Goal: Task Accomplishment & Management: Use online tool/utility

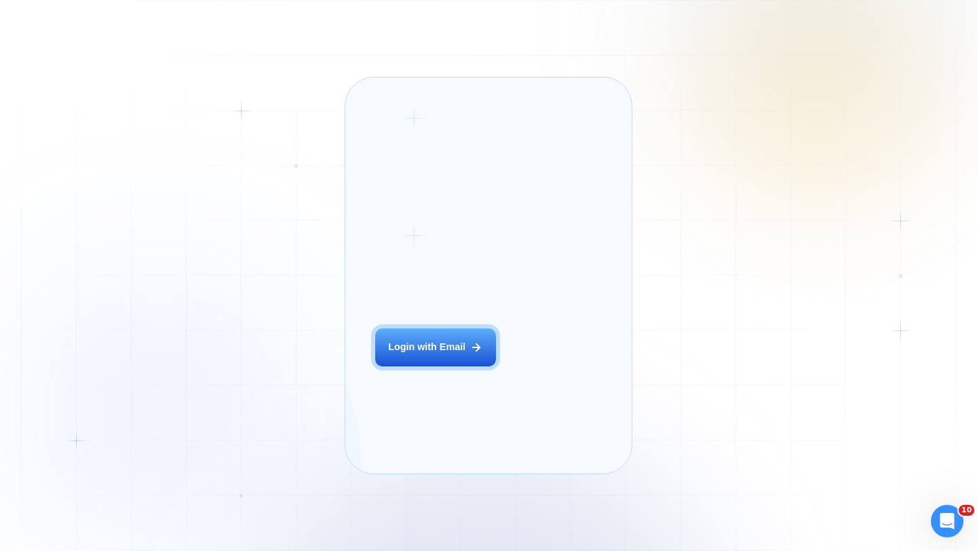
click at [349, 349] on div "Login ‍ Welcome to GigRadar. AI Business Manager for Agencies Login with Email …" at bounding box center [488, 275] width 287 height 397
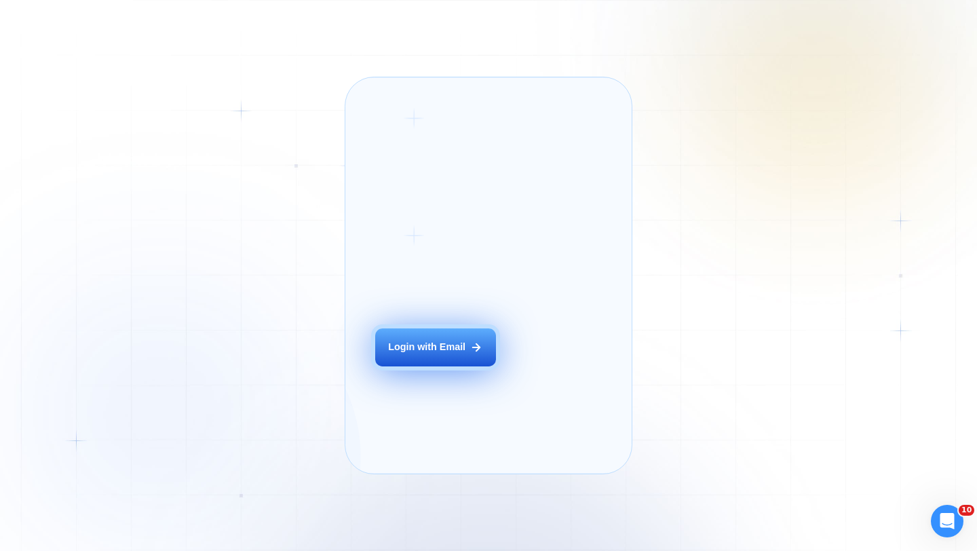
click at [428, 354] on div "Login with Email" at bounding box center [426, 348] width 77 height 14
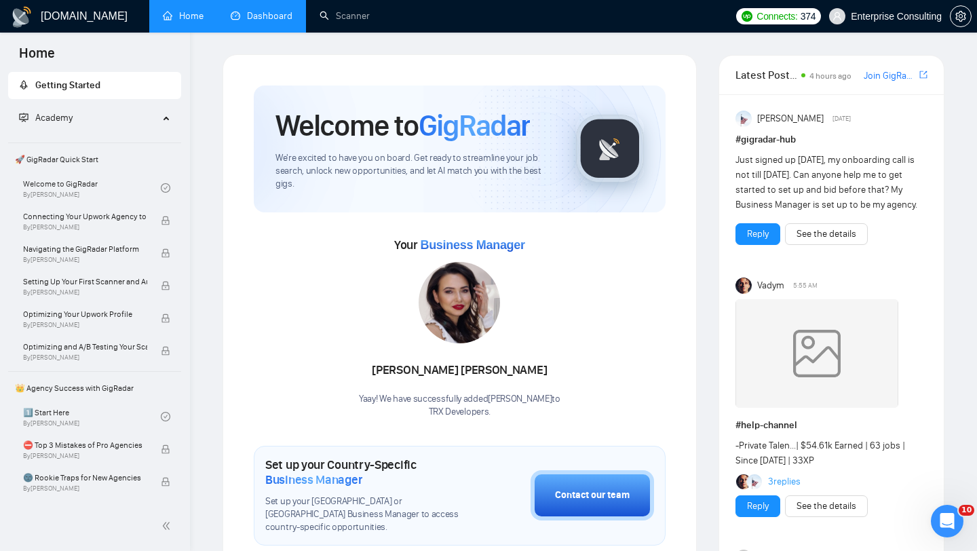
click at [271, 15] on link "Dashboard" at bounding box center [262, 16] width 62 height 12
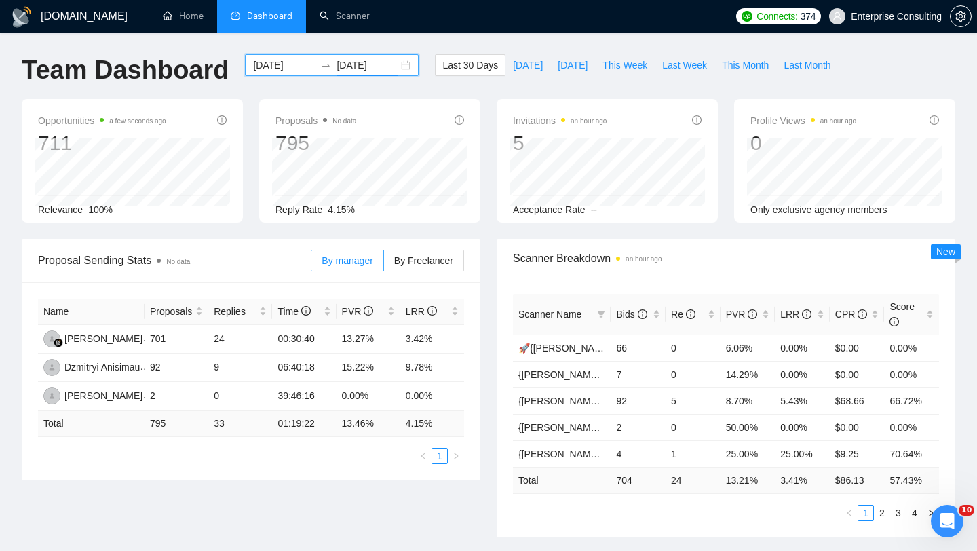
click at [336, 61] on input "[DATE]" at bounding box center [367, 65] width 62 height 15
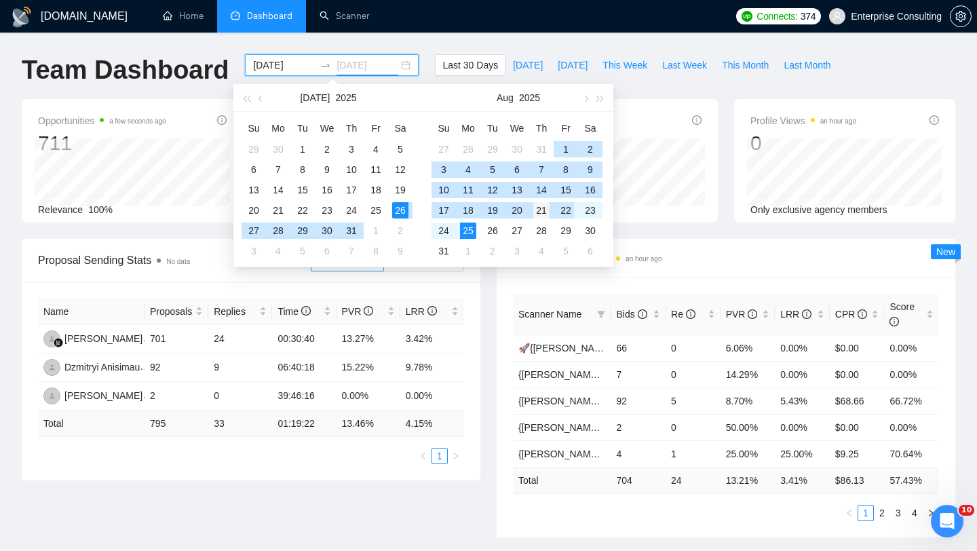
type input "[DATE]"
click at [546, 215] on div "21" at bounding box center [541, 210] width 16 height 16
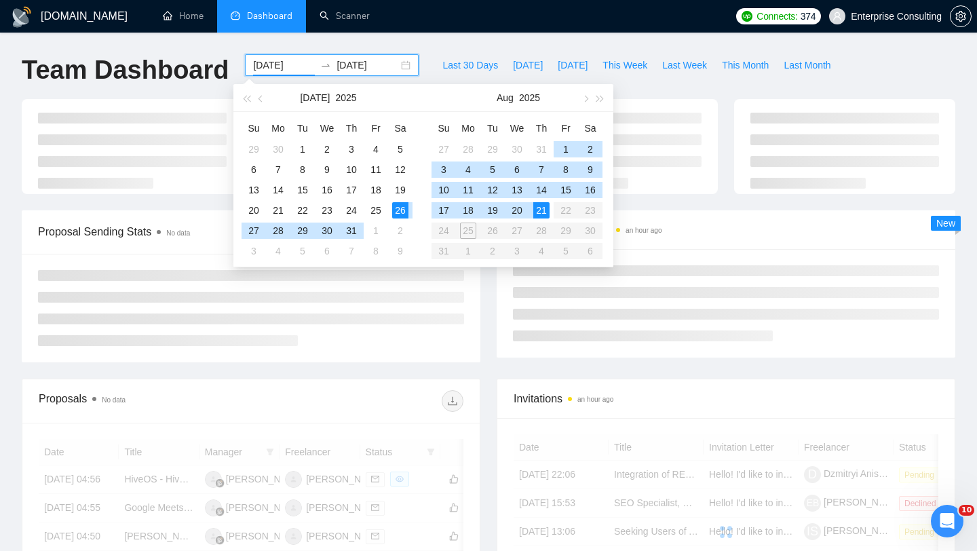
click at [546, 215] on div "21" at bounding box center [541, 210] width 16 height 16
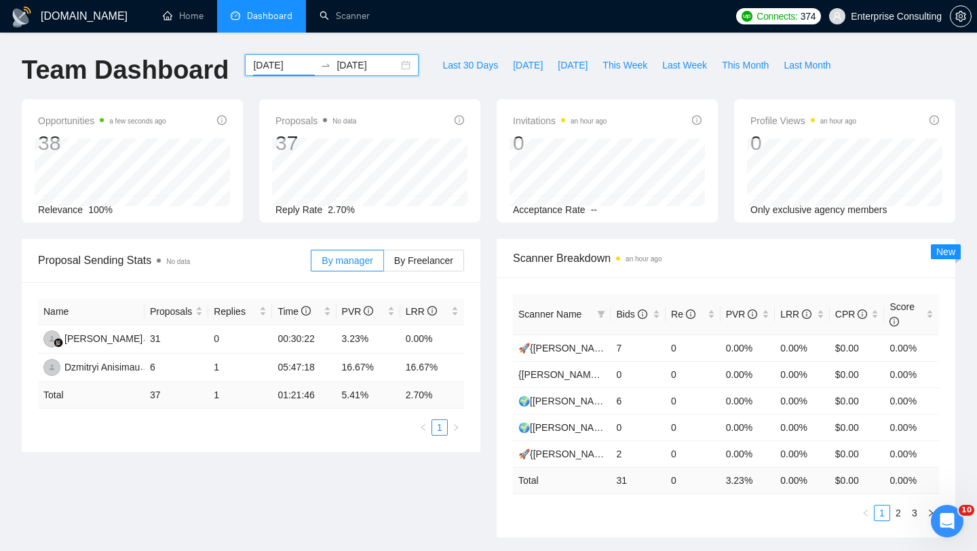
click at [273, 62] on input "[DATE]" at bounding box center [284, 65] width 62 height 15
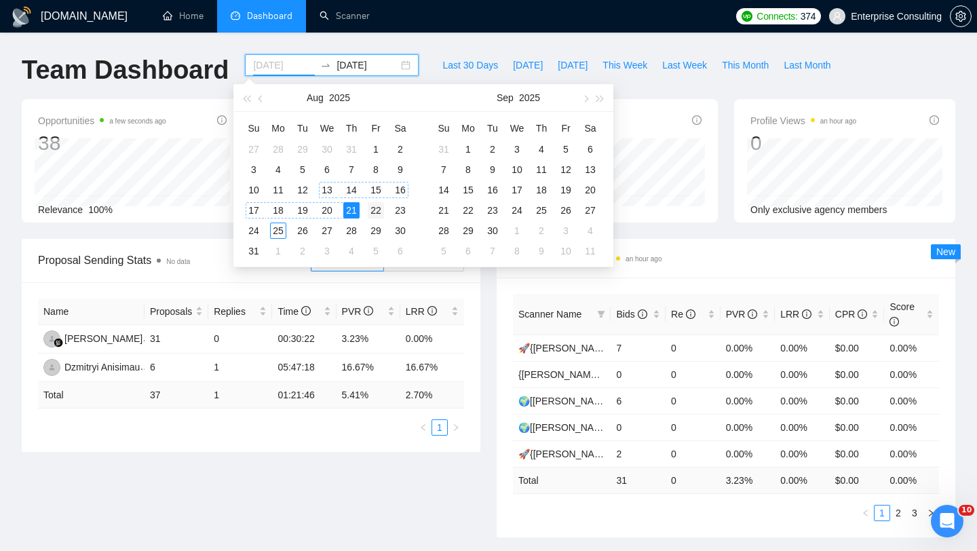
type input "[DATE]"
click at [373, 212] on div "22" at bounding box center [376, 210] width 16 height 16
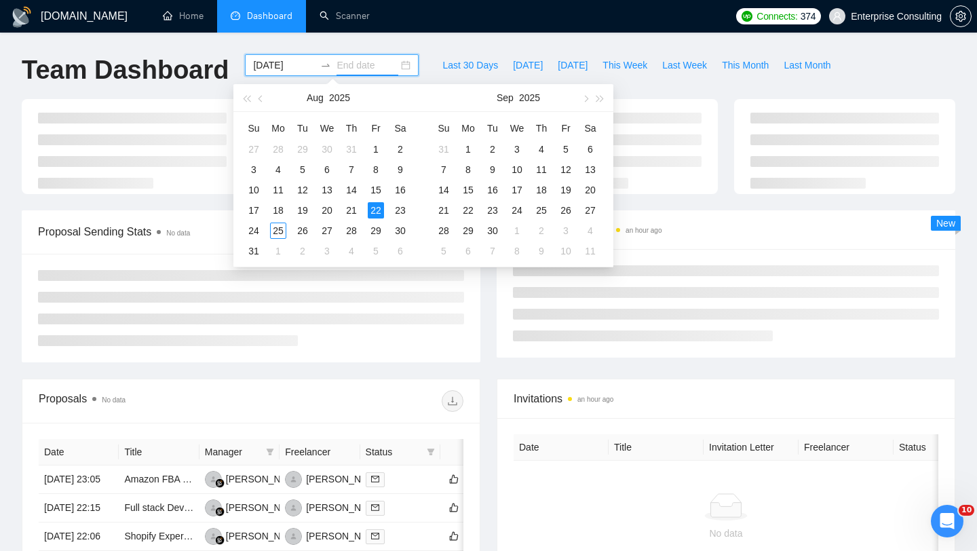
type input "[DATE]"
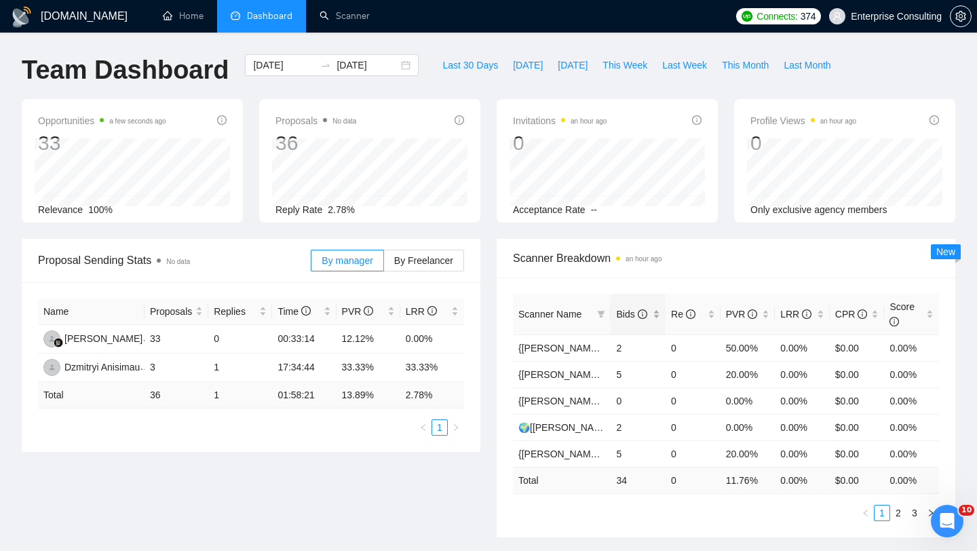
click at [621, 307] on span "Bids" at bounding box center [633, 314] width 34 height 15
click at [484, 507] on div "Proposal Sending Stats No data By manager By Freelancer Name Proposals Replies …" at bounding box center [489, 396] width 950 height 315
click at [898, 510] on link "2" at bounding box center [898, 512] width 15 height 15
click at [917, 517] on link "3" at bounding box center [914, 512] width 15 height 15
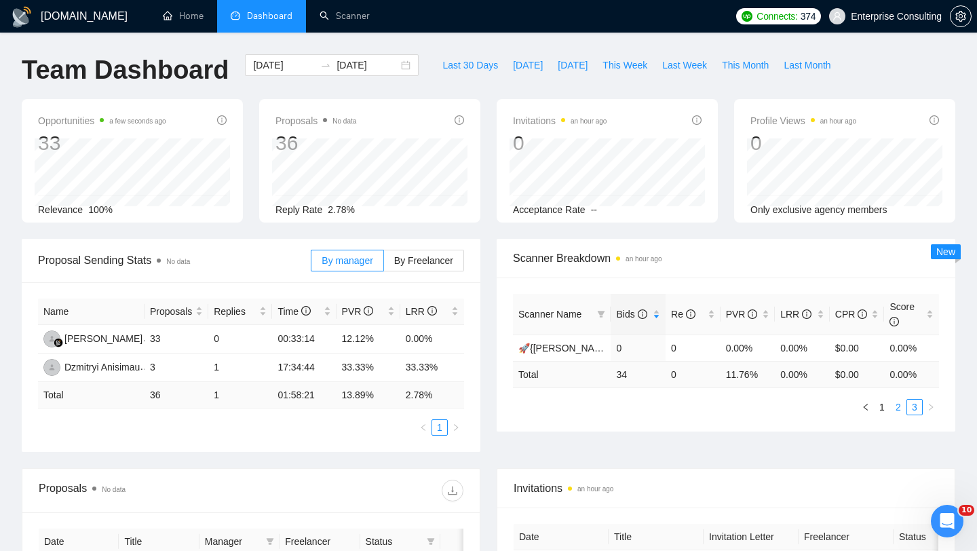
click at [899, 412] on link "2" at bounding box center [898, 407] width 15 height 15
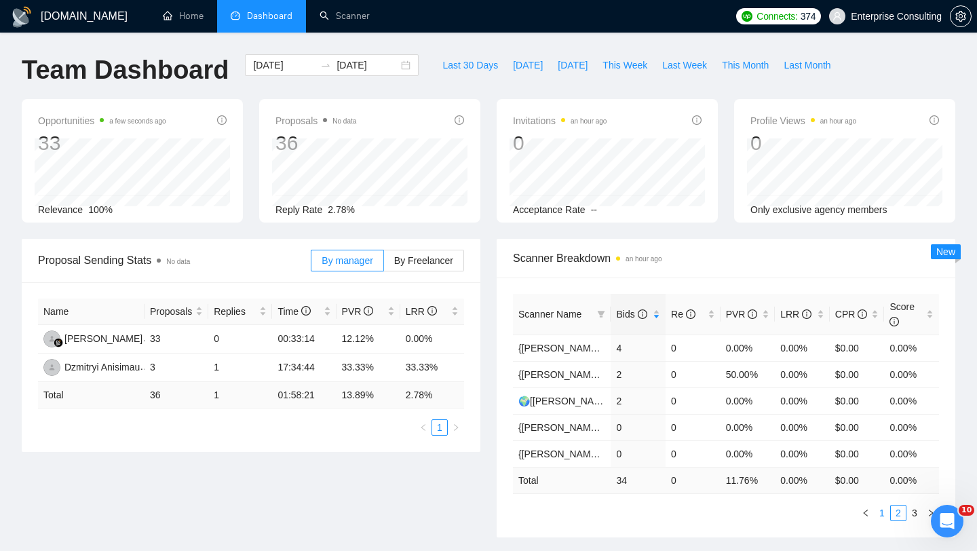
click at [887, 518] on link "1" at bounding box center [881, 512] width 15 height 15
click at [286, 68] on input "[DATE]" at bounding box center [284, 65] width 62 height 15
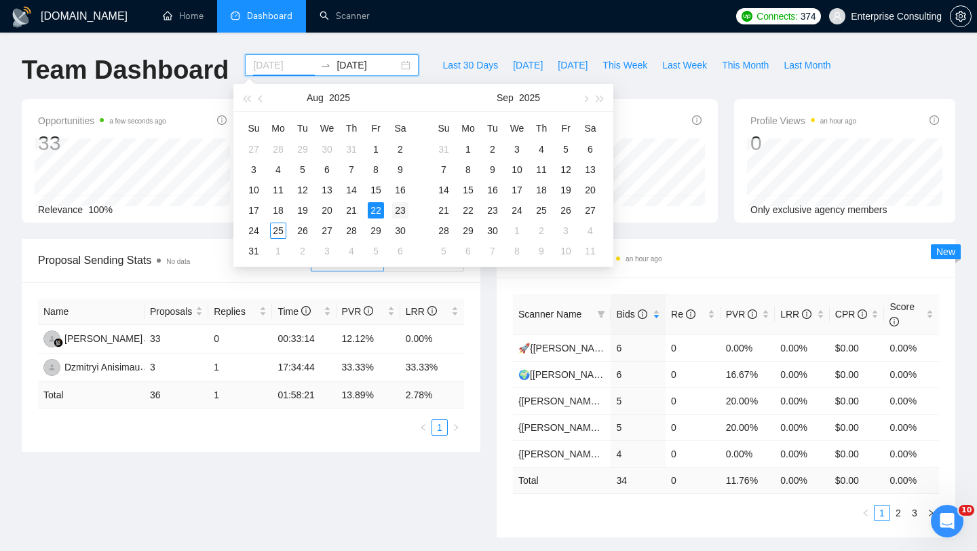
type input "[DATE]"
click at [399, 213] on div "23" at bounding box center [400, 210] width 16 height 16
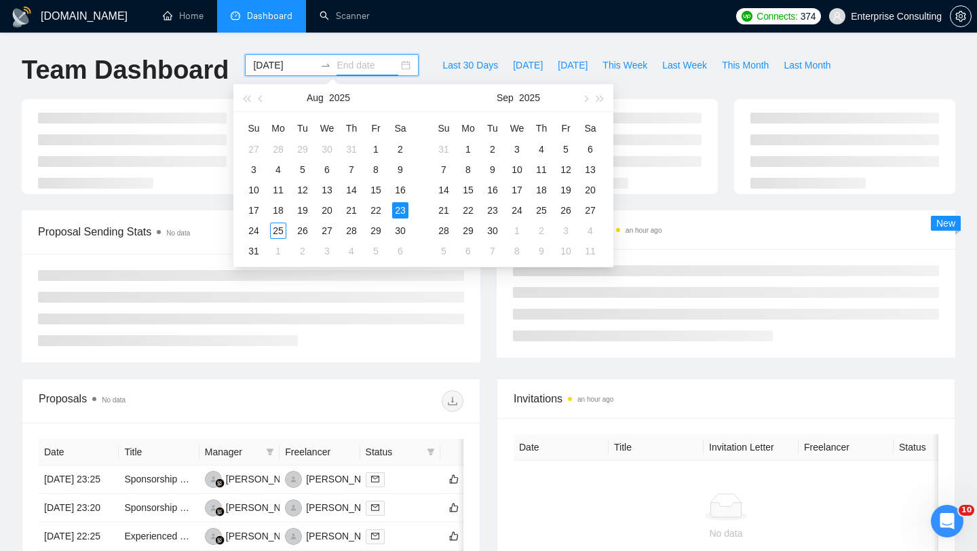
type input "[DATE]"
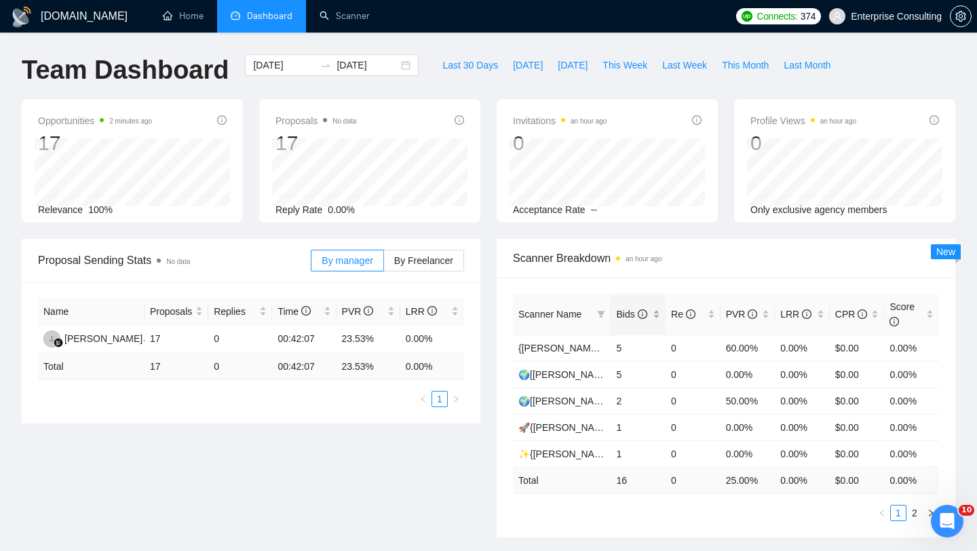
click at [620, 319] on span "Bids" at bounding box center [631, 314] width 31 height 11
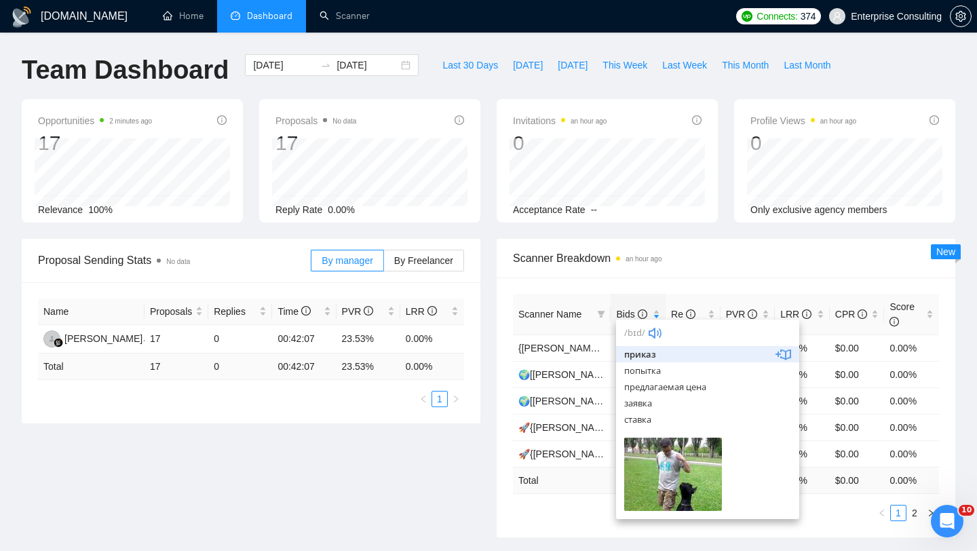
click at [443, 503] on div "Proposal Sending Stats No data By manager By Freelancer Name Proposals Replies …" at bounding box center [489, 396] width 950 height 315
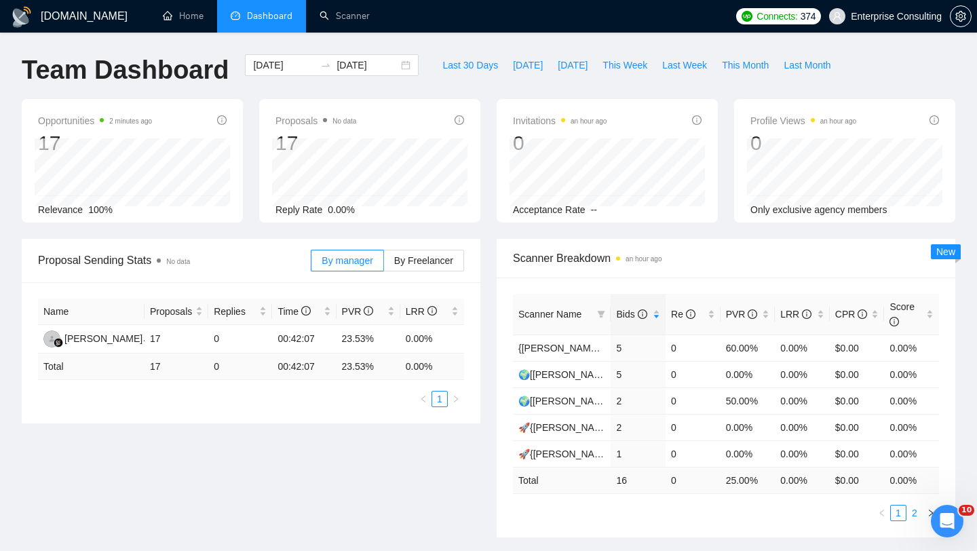
click at [914, 510] on link "2" at bounding box center [914, 512] width 15 height 15
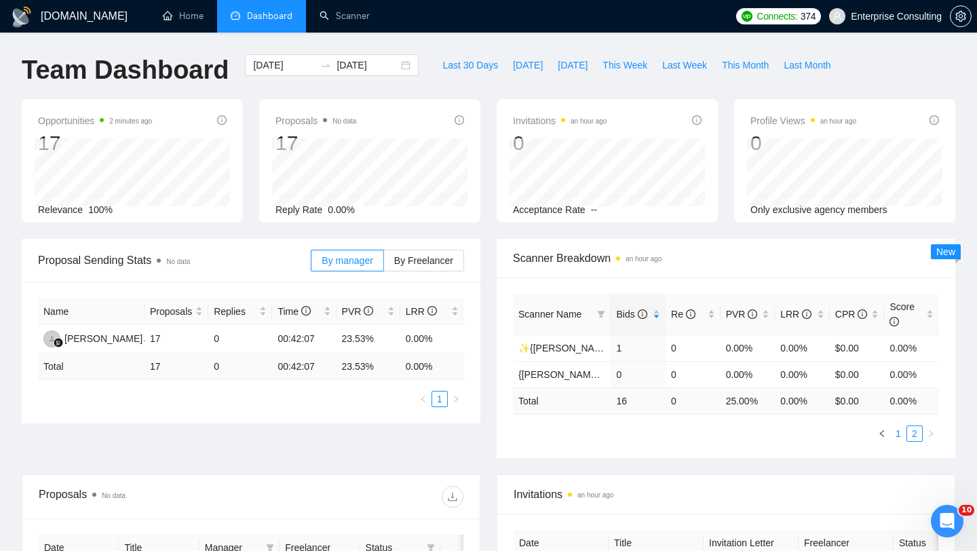
click at [902, 436] on link "1" at bounding box center [898, 433] width 15 height 15
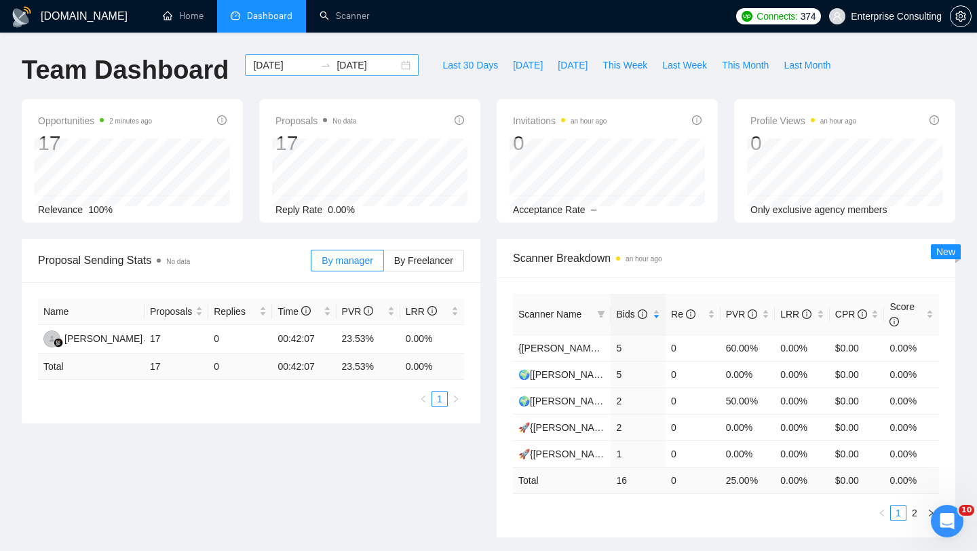
click at [277, 69] on input "[DATE]" at bounding box center [284, 65] width 62 height 15
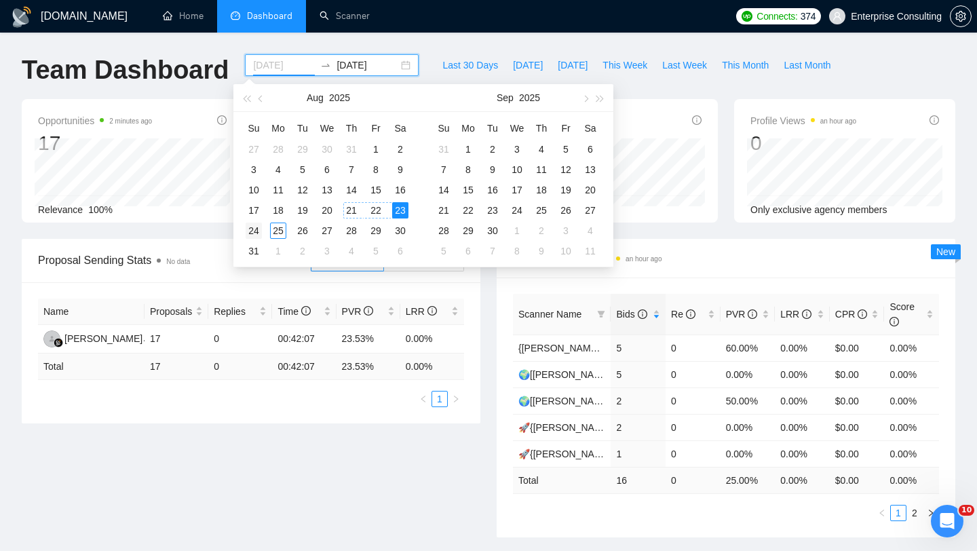
type input "[DATE]"
click at [254, 230] on div "24" at bounding box center [254, 231] width 16 height 16
type input "[DATE]"
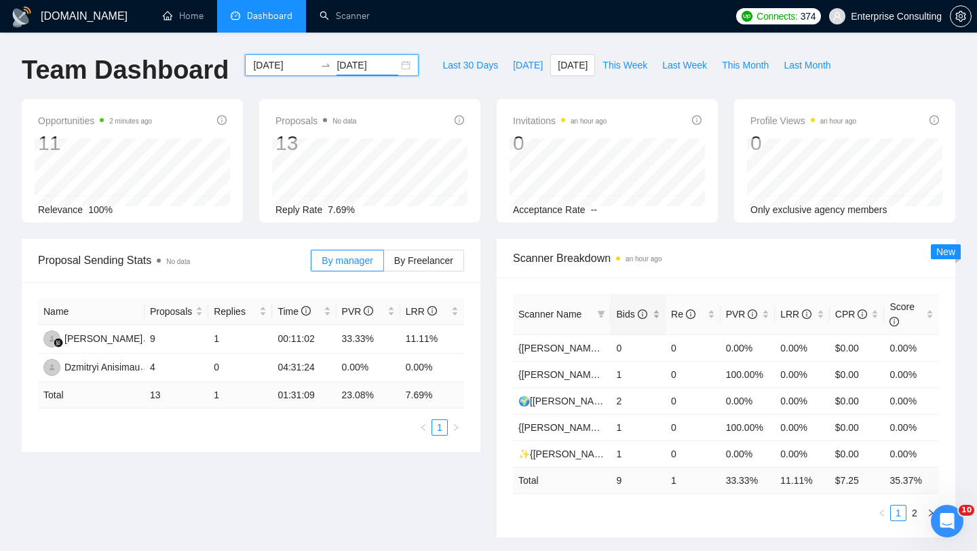
click at [624, 322] on div "Bids" at bounding box center [638, 314] width 44 height 15
click at [498, 512] on div "Scanner Name Bids Re PVR LRR CPR Score 🌍[[PERSON_NAME]] Cross-platform Mobile W…" at bounding box center [726, 407] width 459 height 260
click at [915, 513] on link "2" at bounding box center [914, 512] width 15 height 15
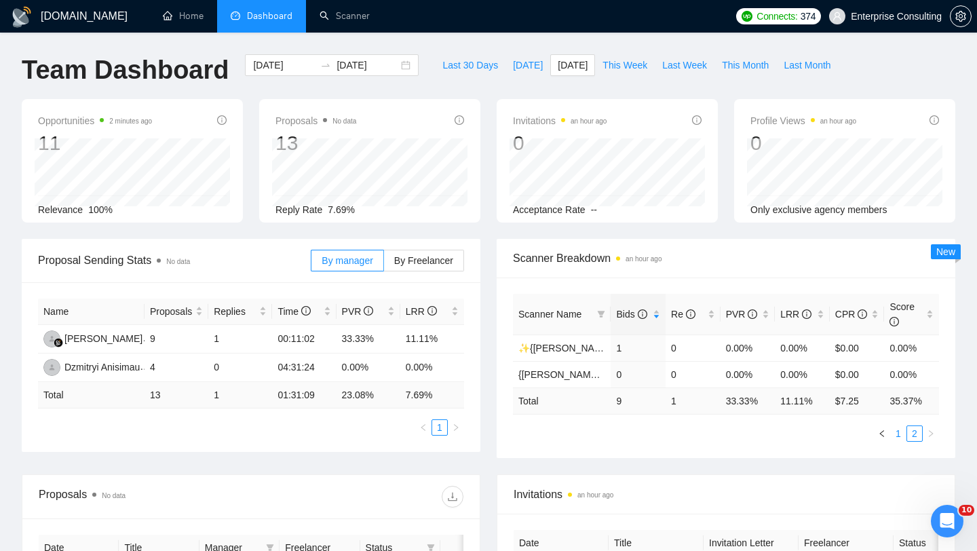
click at [899, 437] on link "1" at bounding box center [898, 433] width 15 height 15
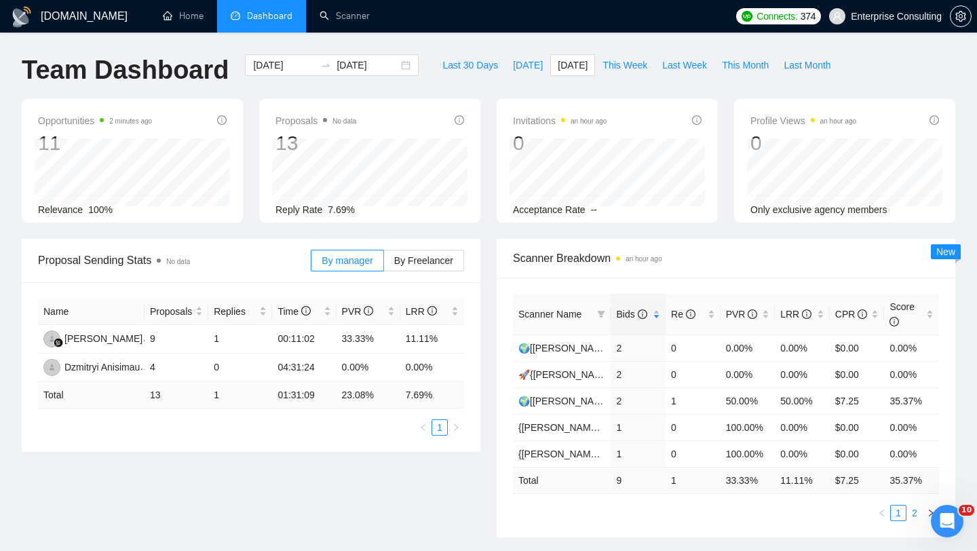
click at [915, 511] on link "2" at bounding box center [914, 512] width 15 height 15
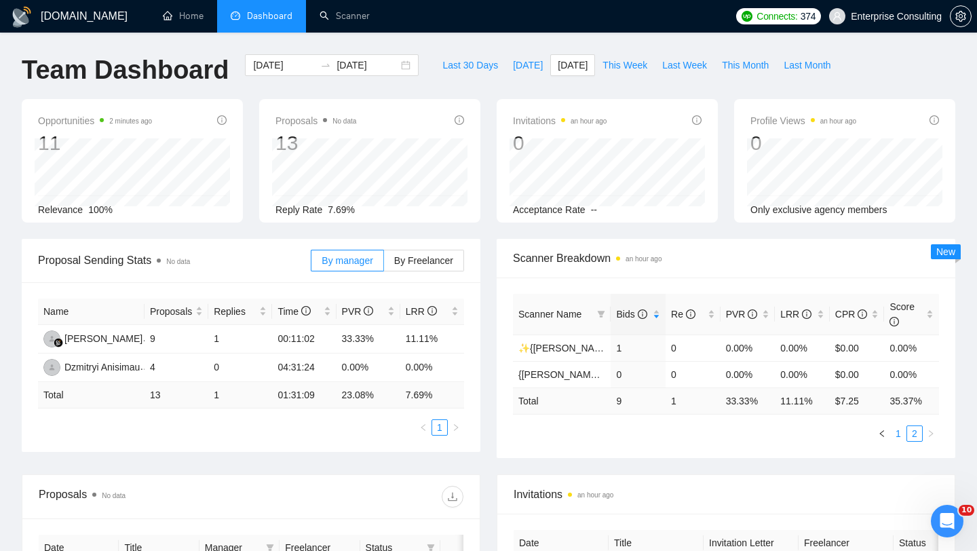
click at [902, 432] on link "1" at bounding box center [898, 433] width 15 height 15
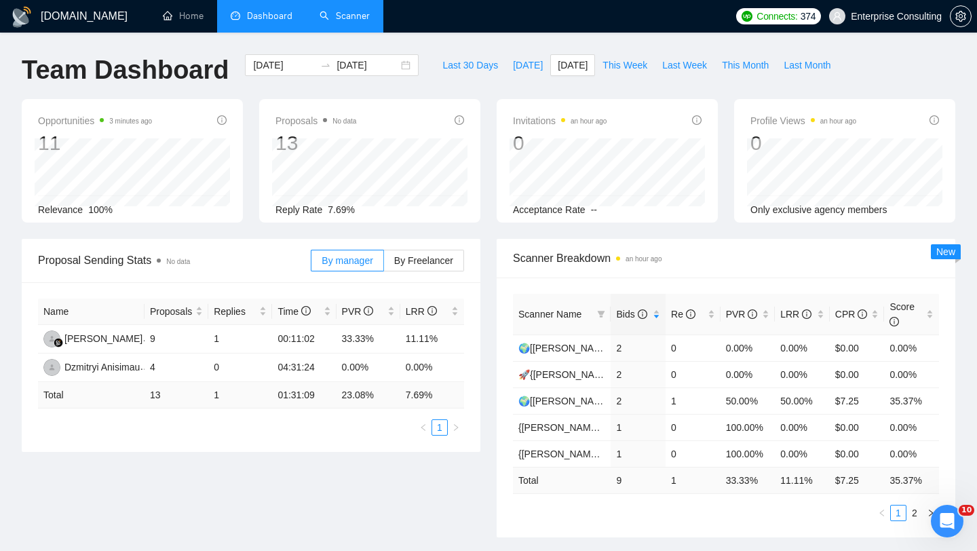
click at [336, 22] on link "Scanner" at bounding box center [345, 16] width 50 height 12
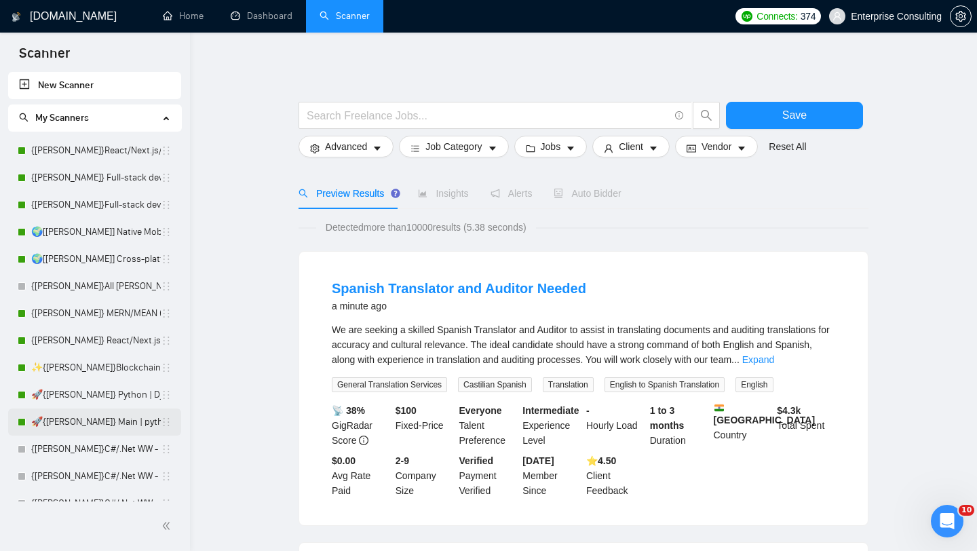
click at [75, 418] on link "🚀{[PERSON_NAME]} Main | python | django | AI (+less than 30 h)" at bounding box center [96, 421] width 130 height 27
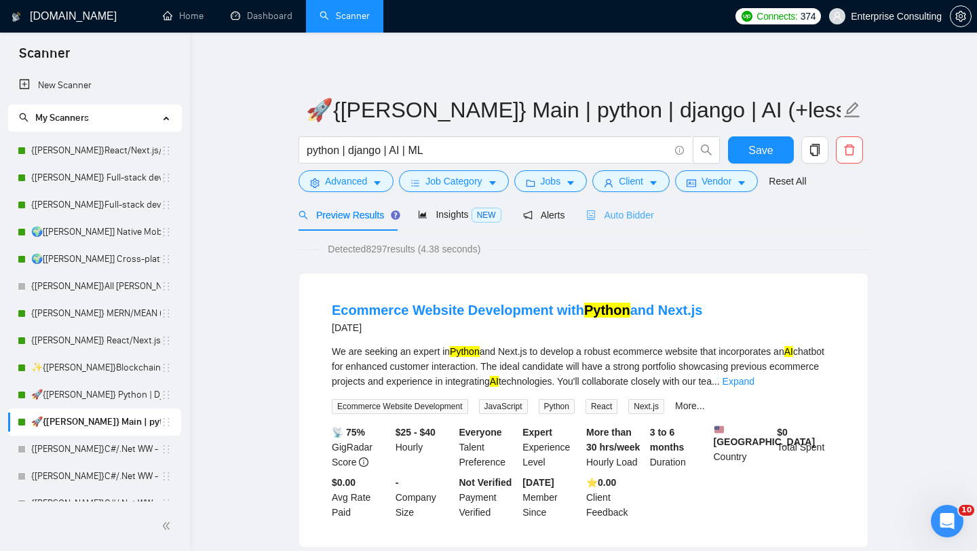
click at [623, 226] on div "Auto Bidder" at bounding box center [619, 215] width 67 height 32
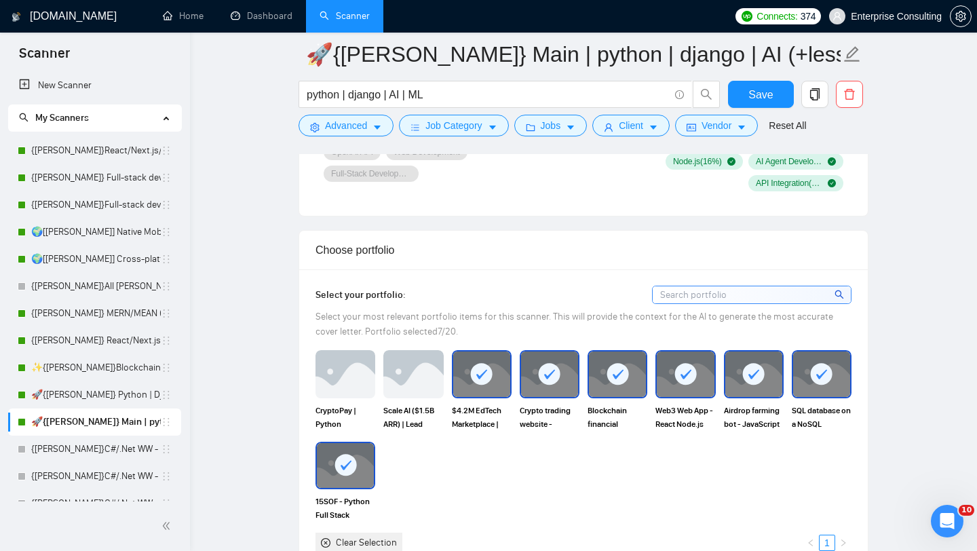
scroll to position [1100, 0]
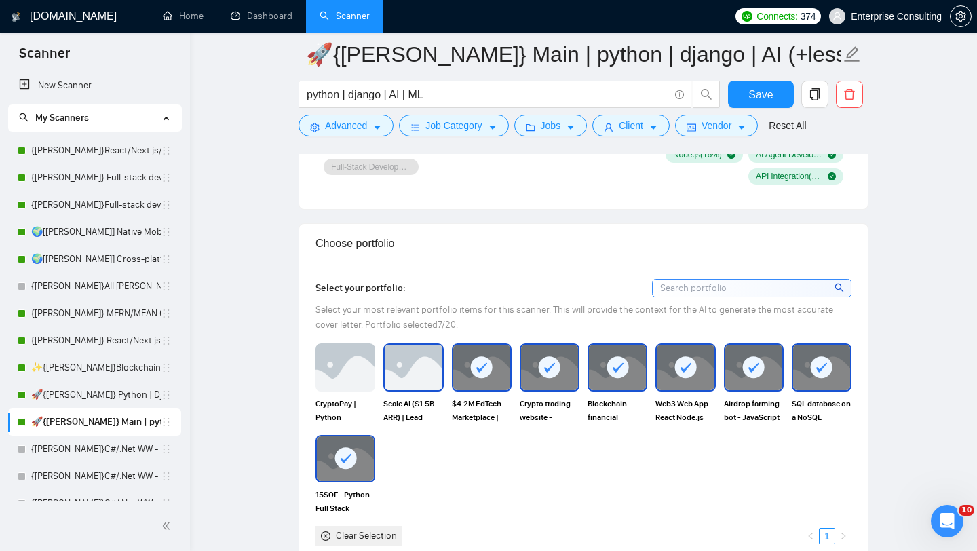
click at [425, 373] on img at bounding box center [413, 367] width 57 height 45
click at [349, 383] on img at bounding box center [345, 367] width 57 height 45
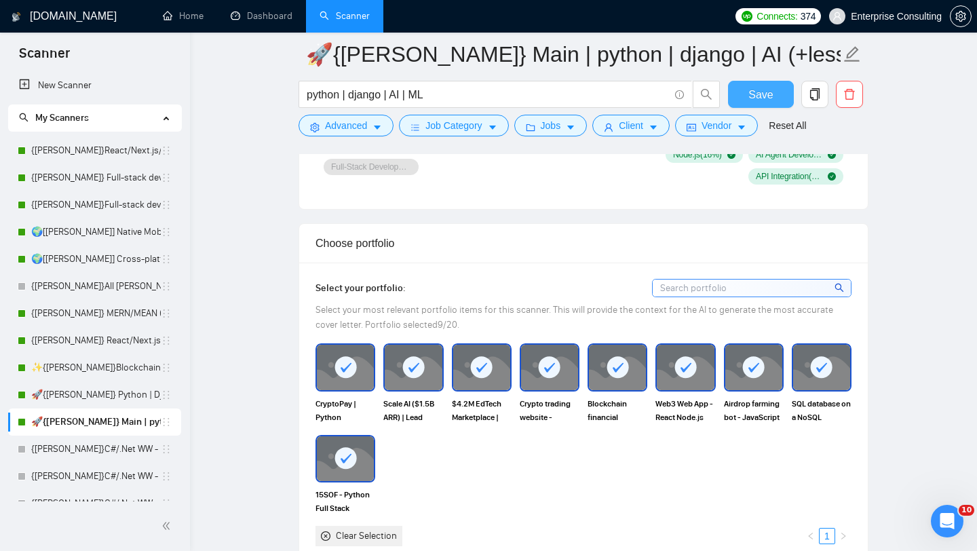
click at [757, 97] on span "Save" at bounding box center [760, 94] width 24 height 17
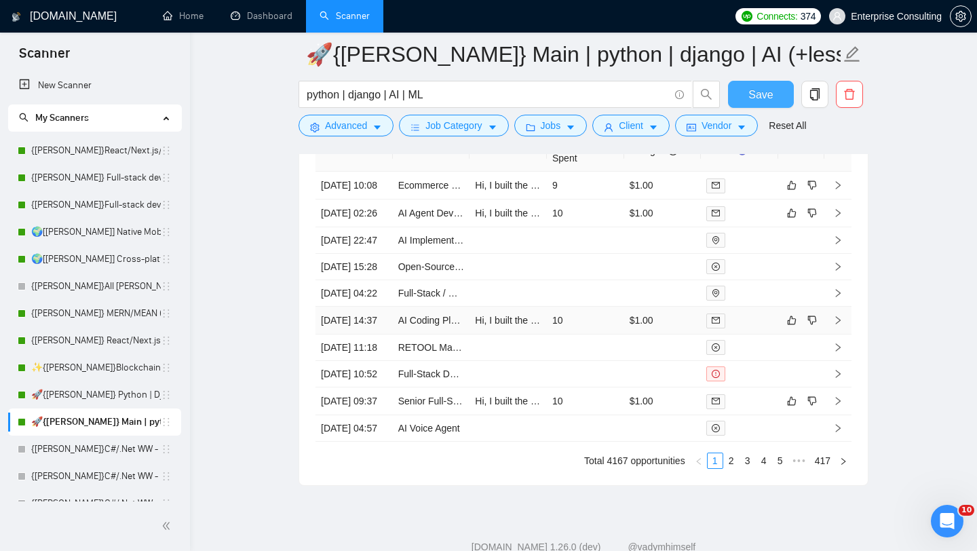
scroll to position [3329, 0]
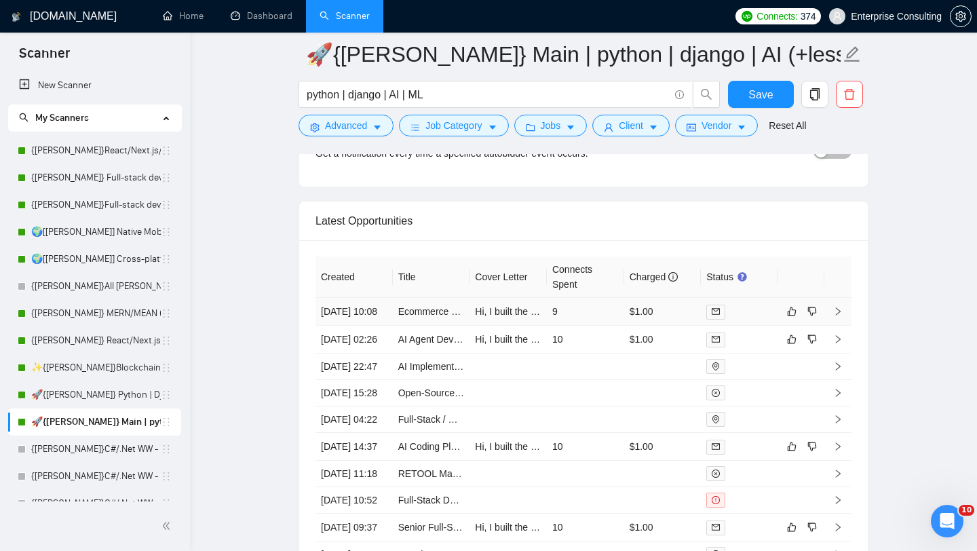
click at [840, 316] on icon "right" at bounding box center [837, 311] width 9 height 9
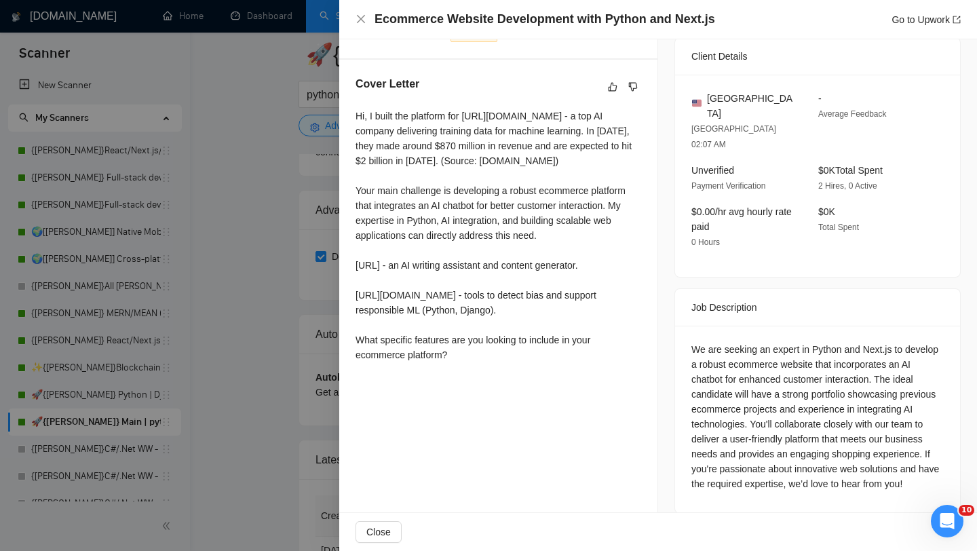
scroll to position [3083, 0]
click at [298, 284] on div at bounding box center [488, 275] width 977 height 551
